Goal: Communication & Community: Answer question/provide support

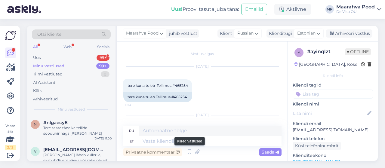
scroll to position [198, 0]
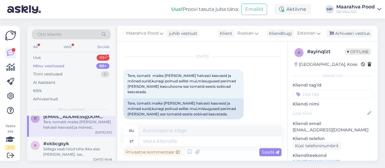
click at [192, 141] on textarea at bounding box center [210, 141] width 143 height 10
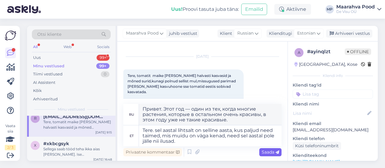
type textarea "Tere. sel aastal lihtsalt on selline aasta, kus paljud need taimed, mis muidu o…"
click at [270, 152] on span "Saada" at bounding box center [270, 151] width 17 height 5
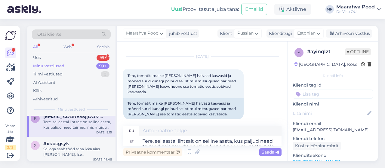
scroll to position [255, 0]
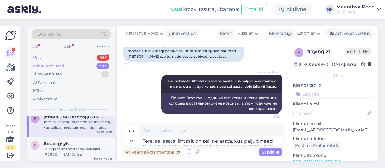
click at [51, 57] on div "Uus 99+" at bounding box center [71, 58] width 79 height 8
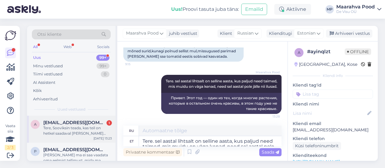
click at [74, 124] on span "[EMAIL_ADDRESS][DOMAIN_NAME]" at bounding box center [74, 122] width 63 height 5
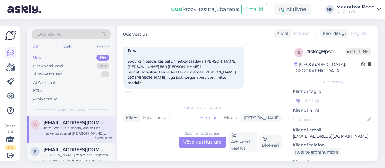
scroll to position [13, 0]
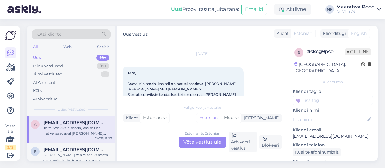
click at [203, 142] on div "Estonian to Estonian Võta vestlus üle" at bounding box center [203, 142] width 48 height 11
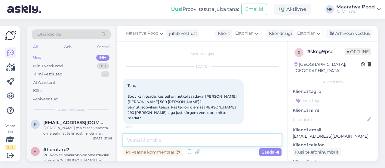
click at [191, 137] on textarea at bounding box center [202, 140] width 158 height 13
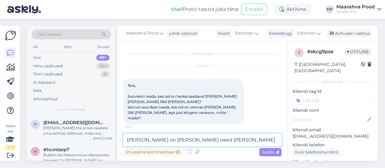
type textarea "[PERSON_NAME] on [PERSON_NAME] need [PERSON_NAME] tooted"
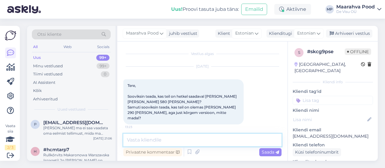
scroll to position [23, 0]
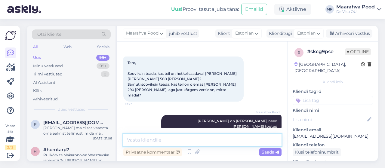
click at [190, 140] on textarea at bounding box center [202, 140] width 158 height 13
paste textarea "[URL][DOMAIN_NAME][PERSON_NAME]"
type textarea "[URL][DOMAIN_NAME][PERSON_NAME]"
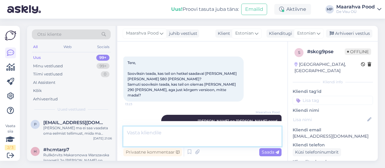
scroll to position [54, 0]
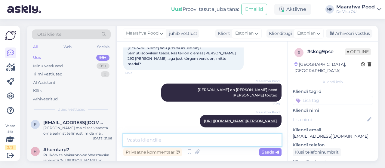
click at [196, 137] on textarea at bounding box center [202, 140] width 158 height 13
type textarea "[PERSON_NAME] Tulip tooted"
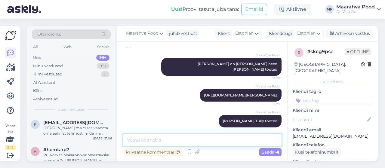
paste textarea "[URL][DOMAIN_NAME][PERSON_NAME]"
type textarea "[URL][DOMAIN_NAME][PERSON_NAME]"
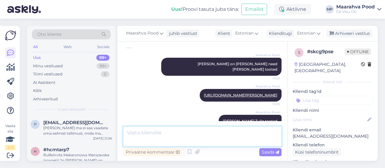
scroll to position [111, 0]
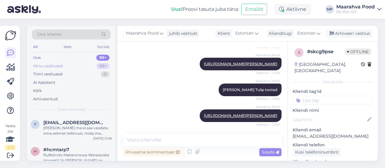
click at [50, 66] on div "Minu vestlused" at bounding box center [48, 66] width 30 height 6
